Goal: Information Seeking & Learning: Compare options

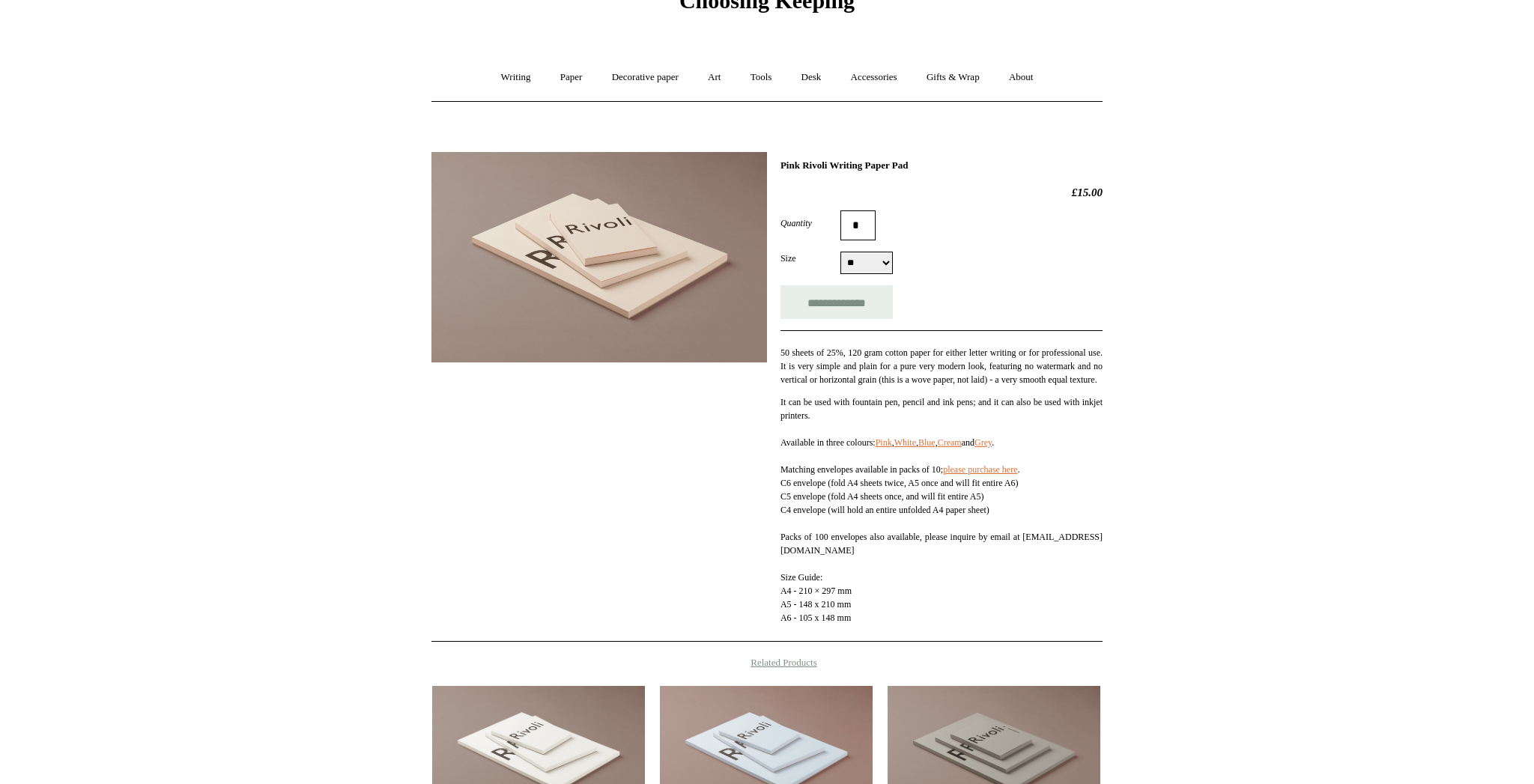
scroll to position [80, 0]
click at [985, 473] on link "please purchase here" at bounding box center [980, 468] width 74 height 10
click at [982, 473] on link "please purchase here" at bounding box center [980, 468] width 74 height 10
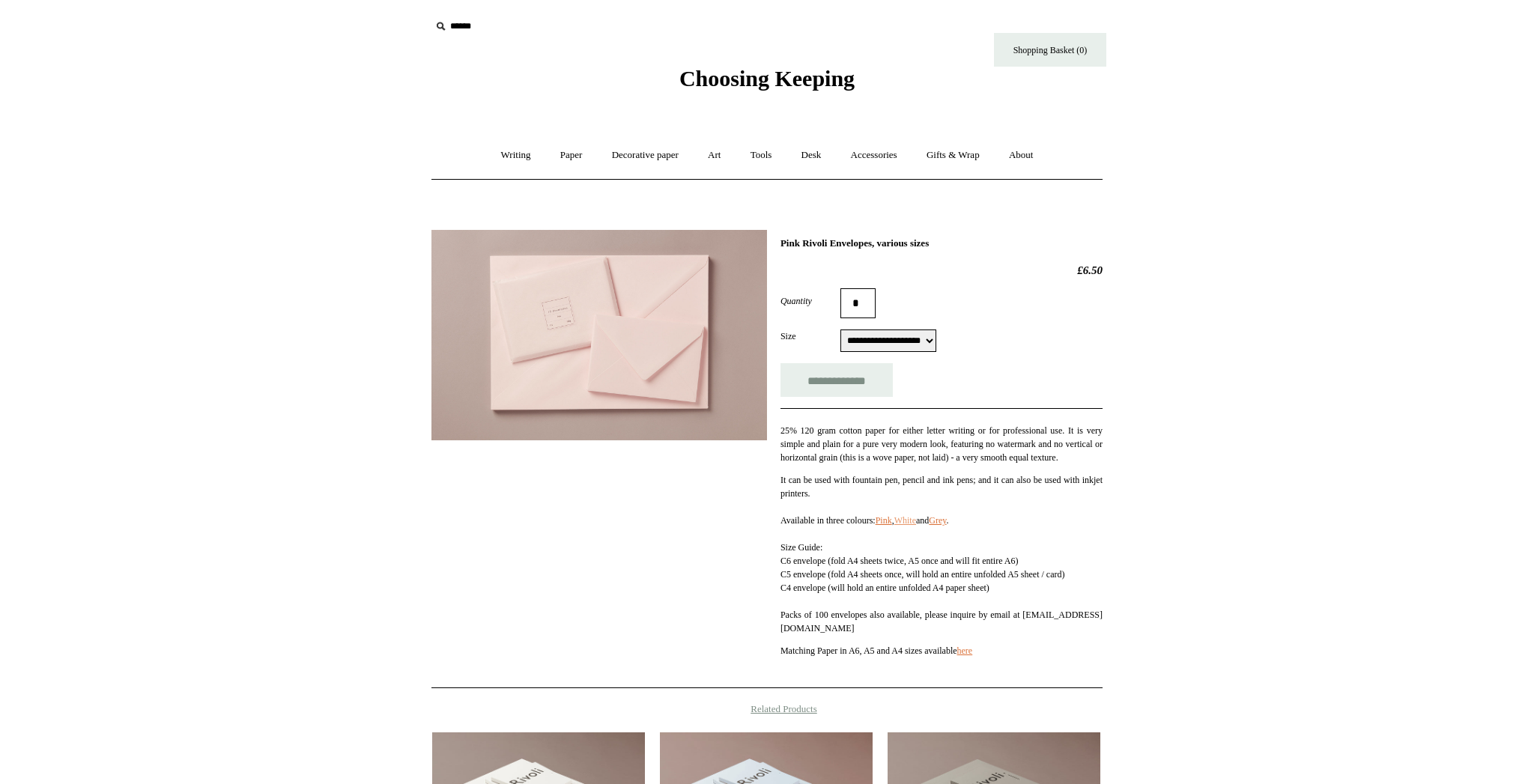
click at [916, 526] on link "White" at bounding box center [905, 520] width 22 height 10
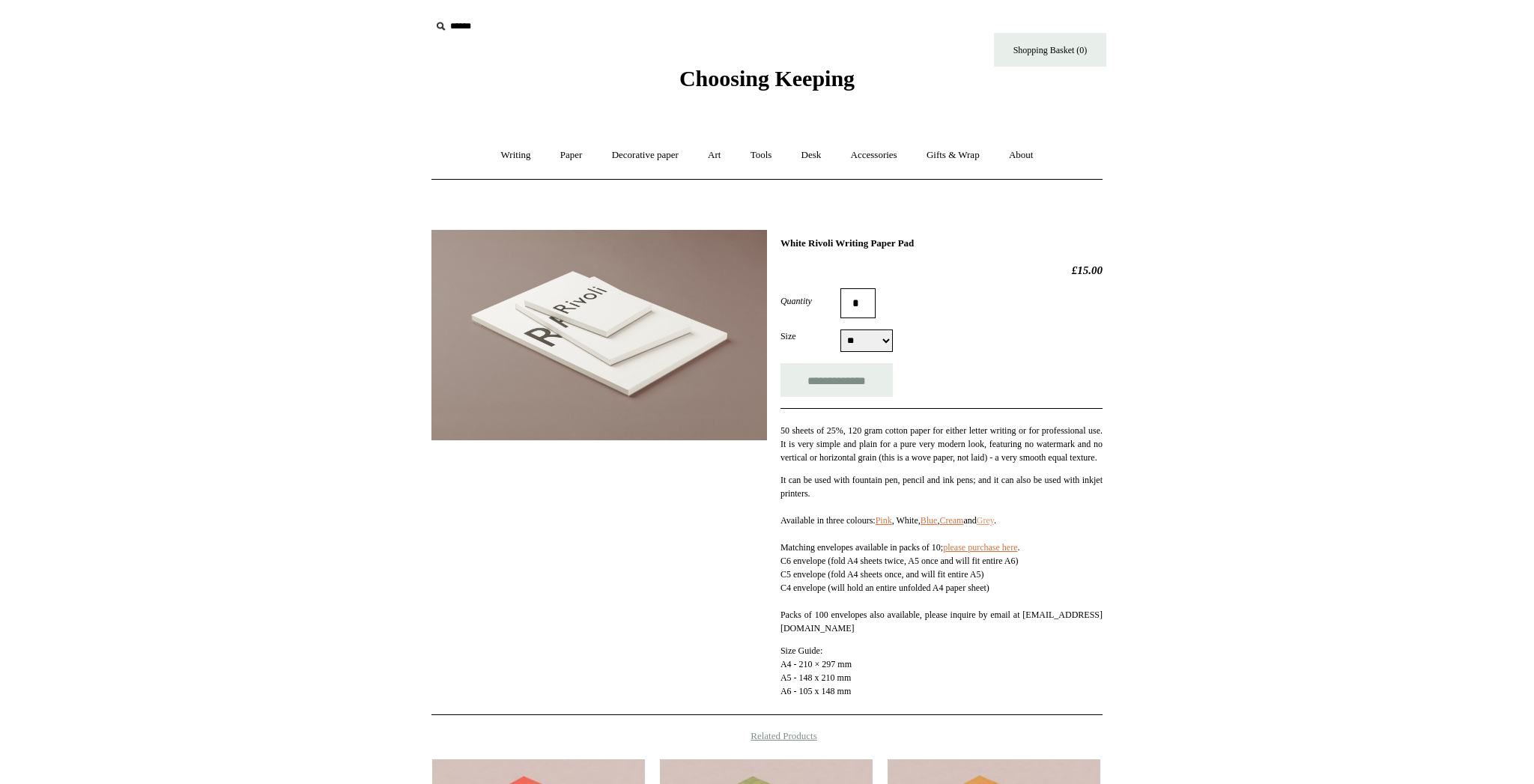
click at [994, 526] on link "Grey" at bounding box center [986, 520] width 17 height 10
